Goal: Task Accomplishment & Management: Manage account settings

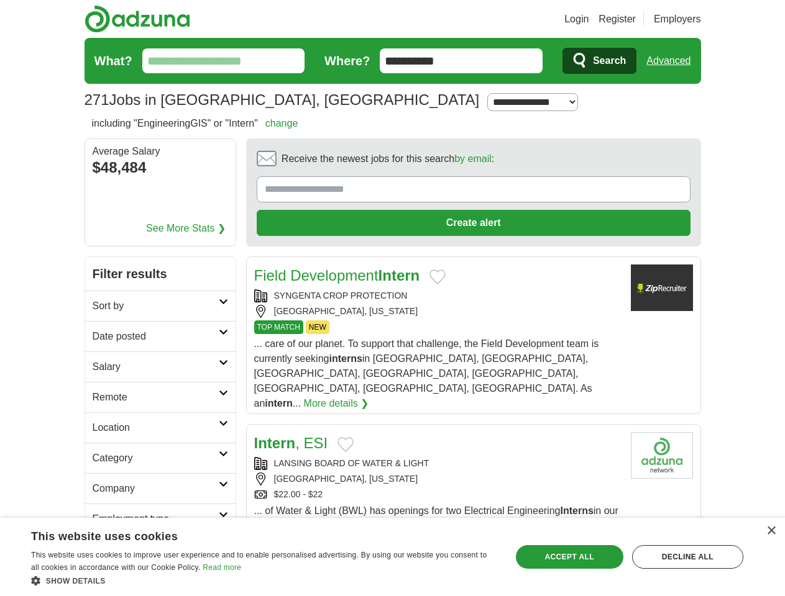
click at [588, 19] on link "Login" at bounding box center [576, 19] width 24 height 15
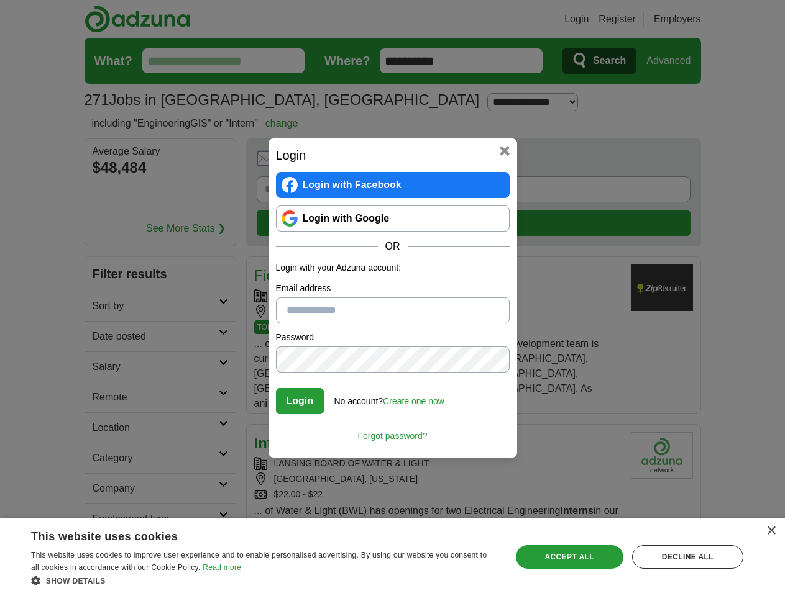
click at [691, 19] on div "Login Login with Facebook Login with Google OR Login with your Adzuna account: …" at bounding box center [392, 298] width 785 height 596
click at [673, 61] on div "Login Login with Facebook Login with Google OR Login with your Adzuna account: …" at bounding box center [392, 298] width 785 height 596
click at [150, 169] on div "Login Login with Facebook Login with Google OR Login with your Adzuna account: …" at bounding box center [392, 298] width 785 height 596
click at [439, 162] on h2 "Login" at bounding box center [393, 155] width 234 height 19
click at [726, 163] on div "Login Login with Facebook Login with Google OR Login with your Adzuna account: …" at bounding box center [392, 298] width 785 height 596
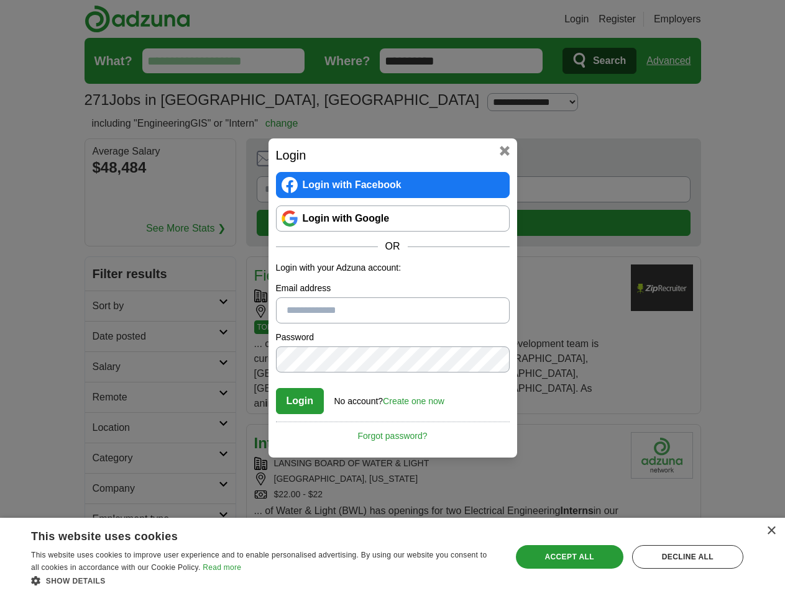
click at [104, 246] on div "Login Login with Facebook Login with Google OR Login with your Adzuna account: …" at bounding box center [392, 298] width 785 height 596
click at [104, 276] on div "Login Login with Facebook Login with Google OR Login with your Adzuna account: …" at bounding box center [392, 298] width 785 height 596
click at [104, 307] on div "Login Login with Facebook Login with Google OR Login with your Adzuna account: …" at bounding box center [392, 298] width 785 height 596
click at [104, 337] on div "Login Login with Facebook Login with Google OR Login with your Adzuna account: …" at bounding box center [392, 298] width 785 height 596
